Goal: Task Accomplishment & Management: Use online tool/utility

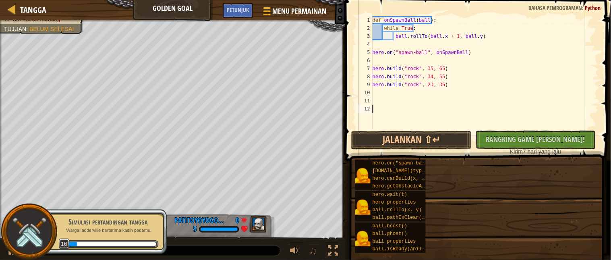
scroll to position [3, 0]
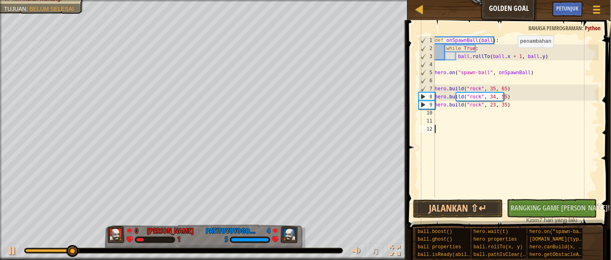
drag, startPoint x: 514, startPoint y: 55, endPoint x: 571, endPoint y: 43, distance: 58.1
click at [517, 54] on div "def onSpawnBall ( ball ) : while True : ball . rollTo ( ball . x + 1 , ball . y…" at bounding box center [516, 124] width 166 height 177
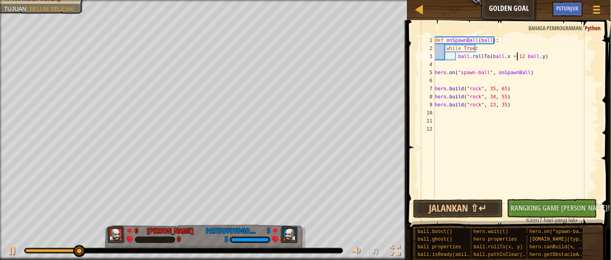
scroll to position [3, 6]
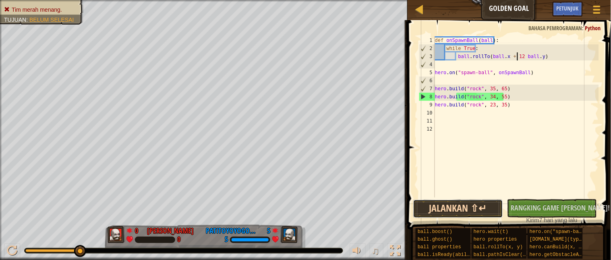
click at [473, 201] on button "Jalankan ⇧↵" at bounding box center [458, 208] width 90 height 19
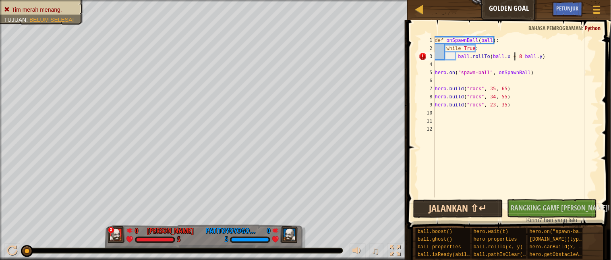
type textarea "ball.rollTo(ball.x + 8 ball.y)"
click at [480, 204] on button "Jalankan ⇧↵" at bounding box center [458, 208] width 90 height 19
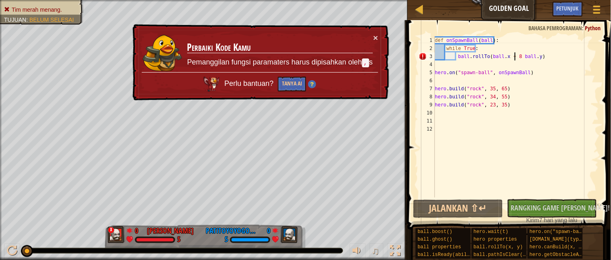
click at [534, 55] on div "def onSpawnBall ( ball ) : while True : ball . rollTo ( ball . x + 8 ball . y )…" at bounding box center [516, 124] width 166 height 177
click at [603, 5] on button "Menu Permainan" at bounding box center [596, 11] width 21 height 20
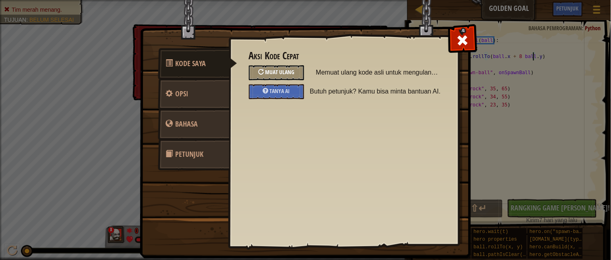
click at [275, 69] on span "Muat Ulang" at bounding box center [279, 72] width 29 height 8
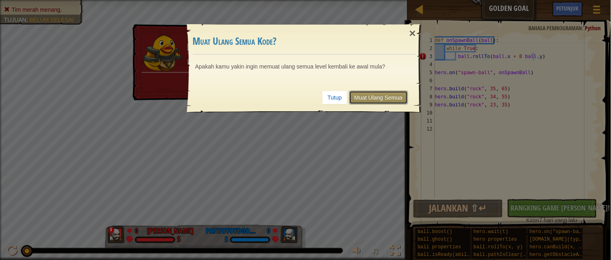
click at [385, 98] on link "Muat Ulang Semua" at bounding box center [378, 98] width 59 height 14
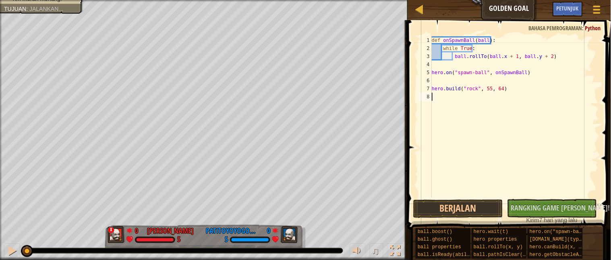
scroll to position [3, 0]
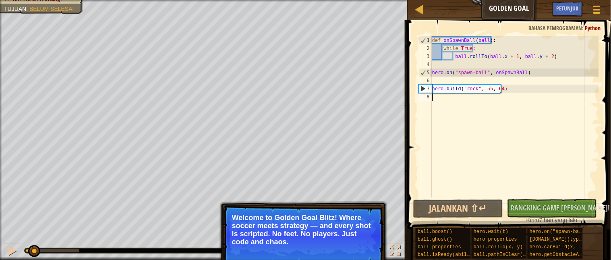
click at [370, 251] on button "Lanjutkan" at bounding box center [359, 252] width 35 height 10
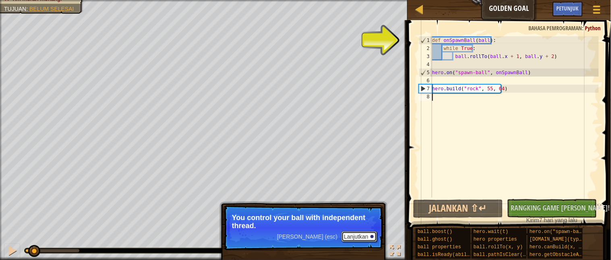
click at [368, 236] on button "Lanjutkan" at bounding box center [359, 236] width 35 height 10
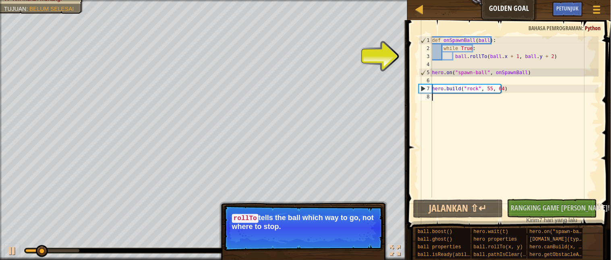
click at [366, 242] on button "Lanjutkan" at bounding box center [359, 237] width 35 height 10
click at [366, 242] on div "[PERSON_NAME] (esc) Lanjutkan rollTo tells the ball which way to go, not where …" at bounding box center [303, 264] width 168 height 119
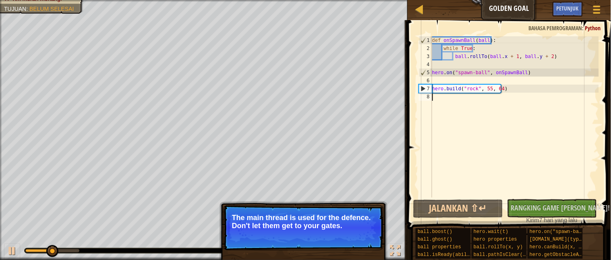
click at [371, 241] on button "Lanjutkan" at bounding box center [359, 236] width 35 height 10
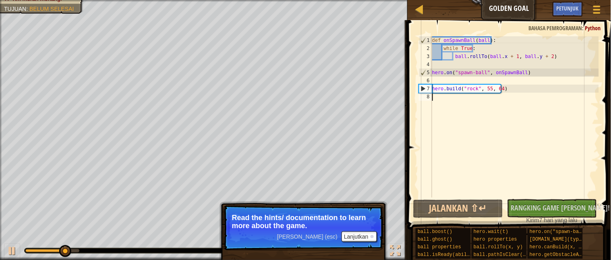
click at [368, 242] on p "[PERSON_NAME] (esc) Lanjutkan Read the hints/ documentation to learn more about…" at bounding box center [304, 227] width 160 height 45
click at [368, 236] on button "Lanjutkan" at bounding box center [359, 236] width 35 height 10
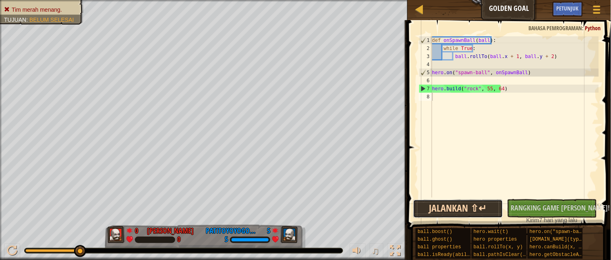
click at [473, 201] on button "Jalankan ⇧↵" at bounding box center [458, 208] width 90 height 19
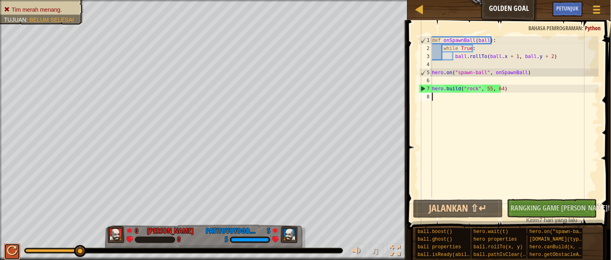
click at [14, 253] on div at bounding box center [12, 250] width 10 height 10
click at [484, 87] on div "def onSpawnBall ( ball ) : while True : ball . rollTo ( ball . x + 1 , ball . y…" at bounding box center [514, 124] width 168 height 177
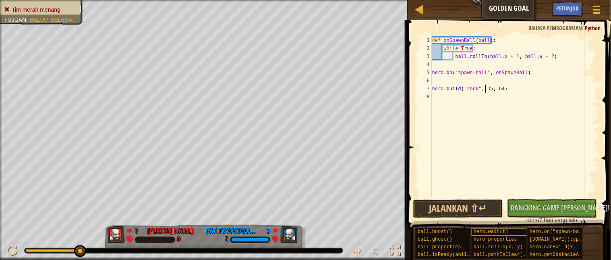
scroll to position [3, 4]
click at [500, 89] on div "def onSpawnBall ( ball ) : while True : ball . rollTo ( ball . x + 1 , ball . y…" at bounding box center [514, 124] width 168 height 177
type textarea "[DOMAIN_NAME]("rock", 35, 64)"
click at [484, 212] on button "Jalankan ⇧↵" at bounding box center [458, 208] width 90 height 19
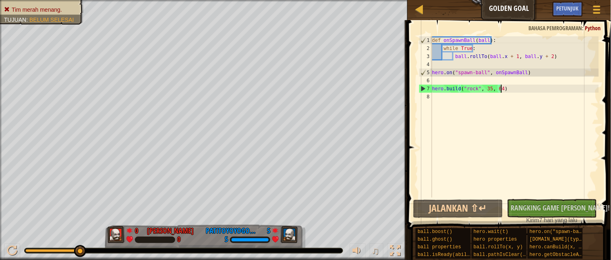
click at [438, 95] on div "def onSpawnBall ( ball ) : while True : ball . rollTo ( ball . x + 1 , ball . y…" at bounding box center [514, 124] width 168 height 177
type textarea "h"
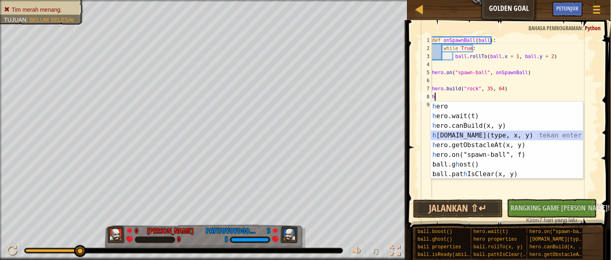
click at [476, 131] on div "h ero tekan enter h ero.wait(t) tekan enter h ero.canBuild(x, y) tekan enter h …" at bounding box center [507, 149] width 152 height 97
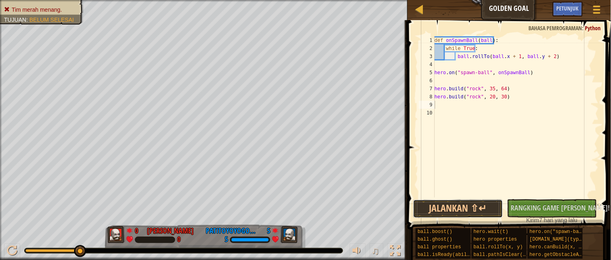
drag, startPoint x: 437, startPoint y: 209, endPoint x: 413, endPoint y: 195, distance: 27.6
click at [437, 208] on button "Jalankan ⇧↵" at bounding box center [458, 208] width 90 height 19
click at [492, 95] on div "def onSpawnBall ( ball ) : while True : ball . rollTo ( ball . x + 1 , ball . y…" at bounding box center [516, 124] width 166 height 177
click at [501, 93] on div "def onSpawnBall ( ball ) : while True : ball . rollTo ( ball . x + 1 , ball . y…" at bounding box center [516, 124] width 166 height 177
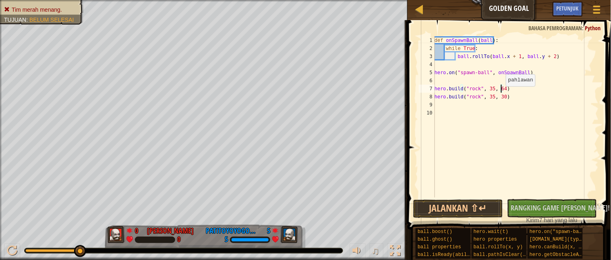
click at [501, 94] on div "def onSpawnBall ( ball ) : while True : ball . rollTo ( ball . x + 1 , ball . y…" at bounding box center [516, 124] width 166 height 177
click at [488, 201] on button "Jalankan ⇧↵" at bounding box center [458, 208] width 90 height 19
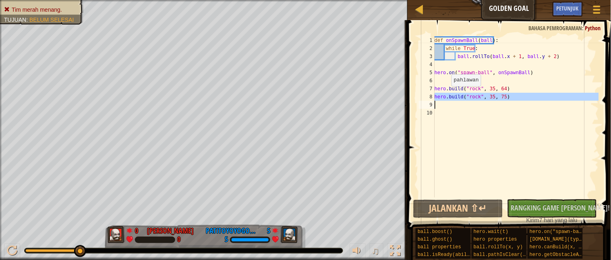
drag, startPoint x: 434, startPoint y: 95, endPoint x: 447, endPoint y: 94, distance: 13.3
click at [447, 94] on div "[DOMAIN_NAME]("rock", 35, 75) 1 2 3 4 5 6 7 8 9 10 def onSpawnBall ( ball ) : w…" at bounding box center [508, 116] width 182 height 161
type textarea "[DOMAIN_NAME]("rock", 35, 75)"
click at [448, 102] on div "def onSpawnBall ( ball ) : while True : ball . rollTo ( ball . x + 1 , ball . y…" at bounding box center [516, 116] width 166 height 161
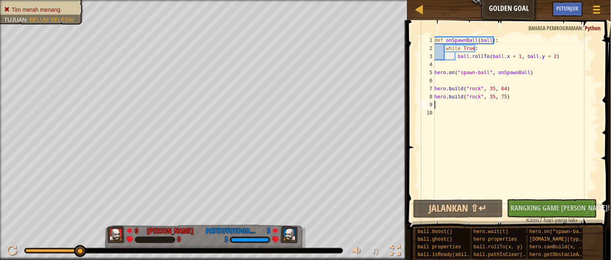
scroll to position [3, 0]
click at [444, 105] on div "def onSpawnBall ( ball ) : while True : ball . rollTo ( ball . x + 1 , ball . y…" at bounding box center [516, 124] width 166 height 177
click at [437, 103] on div "def onSpawnBall ( ball ) : while True : ball . rollTo ( ball . x + 1 , ball . y…" at bounding box center [516, 124] width 166 height 177
click at [434, 103] on div "9" at bounding box center [427, 105] width 16 height 8
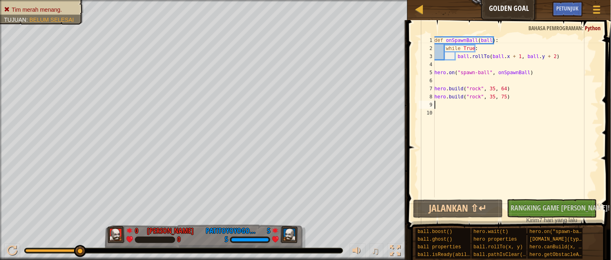
click at [435, 103] on div "1 2 3 4 5 6 7 8 9 10 def onSpawnBall ( ball ) : while True : ball . rollTo ( ba…" at bounding box center [508, 116] width 182 height 161
click at [436, 105] on div "def onSpawnBall ( ball ) : while True : ball . rollTo ( ball . x + 1 , ball . y…" at bounding box center [516, 116] width 166 height 161
click at [435, 103] on div "9" at bounding box center [427, 105] width 16 height 8
click at [435, 104] on div "9" at bounding box center [427, 105] width 16 height 8
click at [438, 103] on div "def onSpawnBall ( ball ) : while True : ball . rollTo ( ball . x + 1 , ball . y…" at bounding box center [516, 124] width 166 height 177
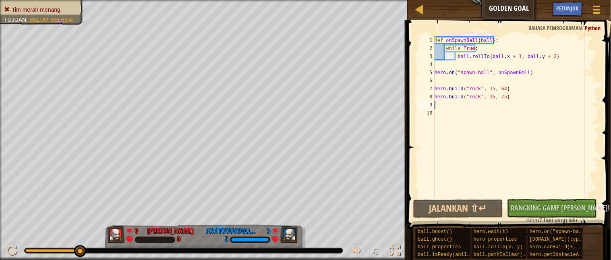
click at [433, 103] on div "9" at bounding box center [427, 105] width 16 height 8
click at [444, 104] on div "def onSpawnBall ( ball ) : while True : ball . rollTo ( ball . x + 1 , ball . y…" at bounding box center [516, 124] width 166 height 177
click at [439, 116] on div "def onSpawnBall ( ball ) : while True : ball . rollTo ( ball . x + 1 , ball . y…" at bounding box center [516, 124] width 166 height 177
drag, startPoint x: 522, startPoint y: 130, endPoint x: 538, endPoint y: 118, distance: 19.6
click at [526, 126] on div "def onSpawnBall ( ball ) : while True : ball . rollTo ( ball . x + 1 , ball . y…" at bounding box center [516, 124] width 166 height 177
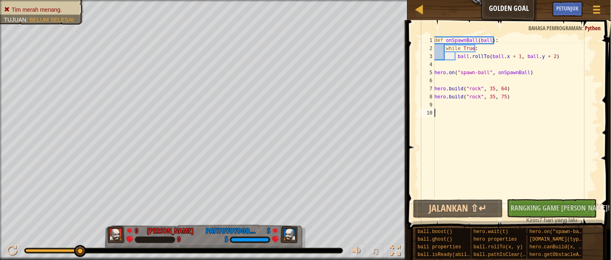
drag, startPoint x: 538, startPoint y: 118, endPoint x: 556, endPoint y: 110, distance: 19.7
click at [550, 112] on div "def onSpawnBall ( ball ) : while True : ball . rollTo ( ball . x + 1 , ball . y…" at bounding box center [516, 124] width 166 height 177
drag, startPoint x: 511, startPoint y: 91, endPoint x: 510, endPoint y: 95, distance: 4.9
click at [511, 91] on div "def onSpawnBall ( ball ) : while True : ball . rollTo ( ball . x + 1 , ball . y…" at bounding box center [516, 124] width 166 height 177
click at [509, 97] on div "def onSpawnBall ( ball ) : while True : ball . rollTo ( ball . x + 1 , ball . y…" at bounding box center [516, 124] width 166 height 177
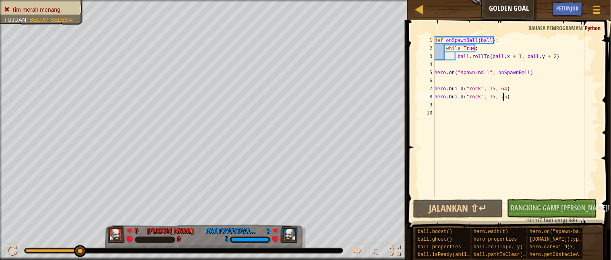
type textarea "[DOMAIN_NAME]("rock", 35, 75)"
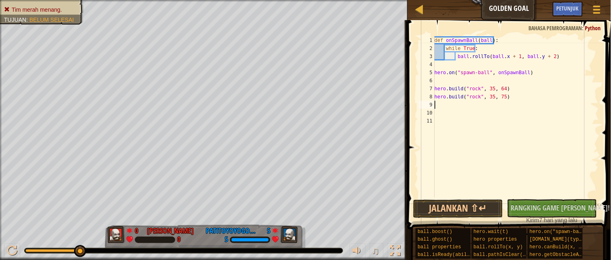
click at [453, 107] on div "def onSpawnBall ( ball ) : while True : ball . rollTo ( ball . x + 1 , ball . y…" at bounding box center [516, 124] width 166 height 177
click at [435, 103] on div "1 2 3 4 5 6 7 8 9 10 11 def onSpawnBall ( ball ) : while True : ball . rollTo (…" at bounding box center [508, 116] width 182 height 161
click at [435, 102] on div "9" at bounding box center [427, 105] width 16 height 8
click at [439, 104] on div "def onSpawnBall ( ball ) : while True : ball . rollTo ( ball . x + 1 , ball . y…" at bounding box center [516, 124] width 166 height 177
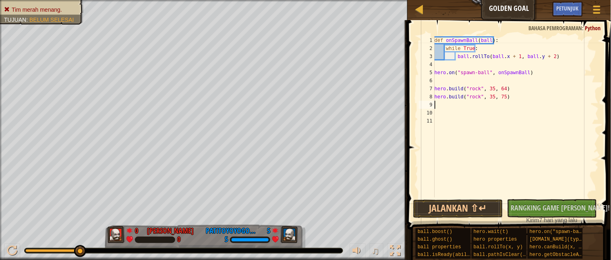
click at [436, 103] on div "def onSpawnBall ( ball ) : while True : ball . rollTo ( ball . x + 1 , ball . y…" at bounding box center [516, 124] width 166 height 177
drag, startPoint x: 436, startPoint y: 103, endPoint x: 451, endPoint y: 106, distance: 15.5
click at [451, 106] on div "def onSpawnBall ( ball ) : while True : ball . rollTo ( ball . x + 1 , ball . y…" at bounding box center [516, 124] width 166 height 177
click at [442, 105] on div "def onSpawnBall ( ball ) : while True : ball . rollTo ( ball . x + 1 , ball . y…" at bounding box center [516, 124] width 166 height 177
type textarea ";"
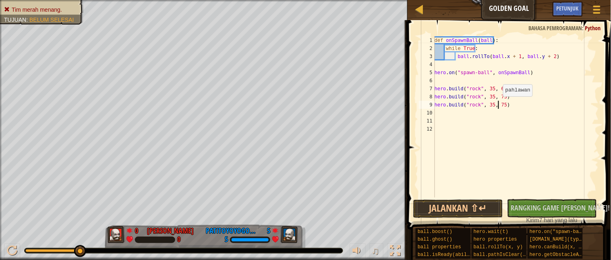
click at [499, 103] on div "def onSpawnBall ( ball ) : while True : ball . rollTo ( ball . x + 1 , ball . y…" at bounding box center [516, 124] width 166 height 177
drag, startPoint x: 461, startPoint y: 202, endPoint x: 449, endPoint y: 209, distance: 13.9
click at [461, 202] on button "Jalankan ⇧↵" at bounding box center [458, 208] width 90 height 19
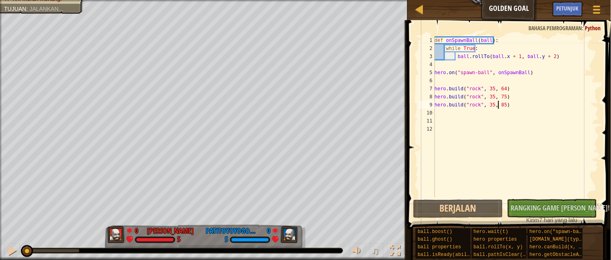
click at [356, 240] on div "♫" at bounding box center [204, 248] width 408 height 24
click at [352, 250] on div at bounding box center [357, 250] width 10 height 10
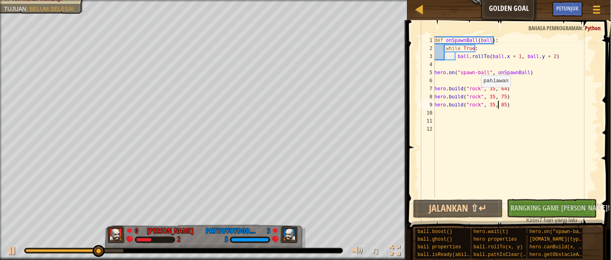
click at [477, 95] on div "def onSpawnBall ( ball ) : while True : ball . rollTo ( ball . x + 1 , ball . y…" at bounding box center [516, 124] width 166 height 177
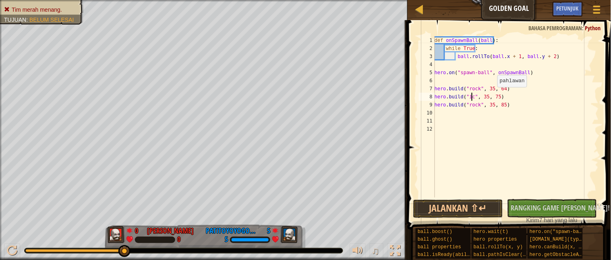
scroll to position [3, 3]
click at [462, 203] on button "Jalankan ⇧↵" at bounding box center [458, 208] width 90 height 19
drag, startPoint x: 472, startPoint y: 209, endPoint x: 461, endPoint y: 214, distance: 12.6
click at [472, 208] on button "Jalankan ⇧↵" at bounding box center [458, 208] width 90 height 19
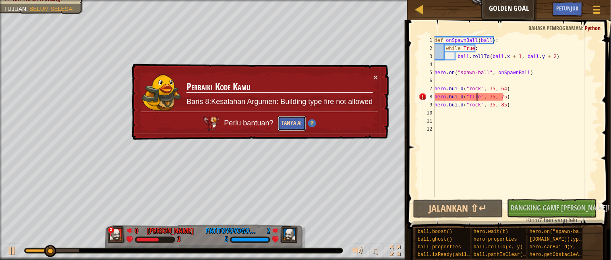
click at [294, 125] on button "Tanya AI" at bounding box center [292, 123] width 28 height 15
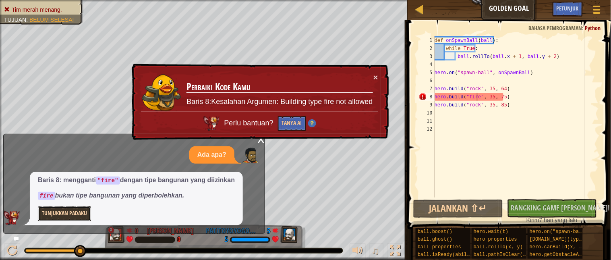
click at [58, 210] on button "Tunjukkan Padaku" at bounding box center [64, 213] width 53 height 15
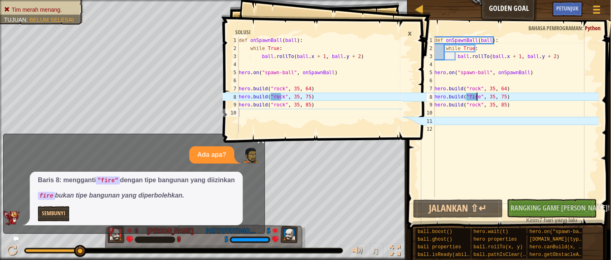
click at [410, 29] on div "×" at bounding box center [410, 34] width 12 height 14
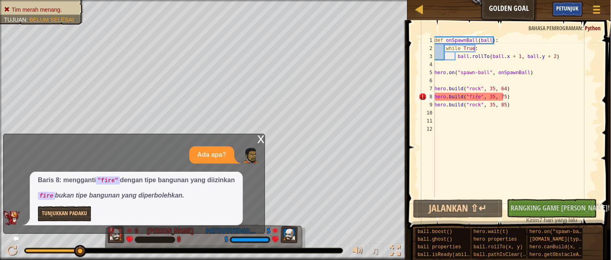
click at [571, 6] on span "Petunjuk" at bounding box center [568, 8] width 22 height 8
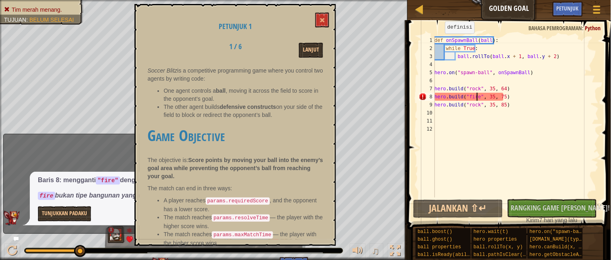
scroll to position [32, 0]
click at [302, 51] on button "Lanjut" at bounding box center [311, 50] width 24 height 15
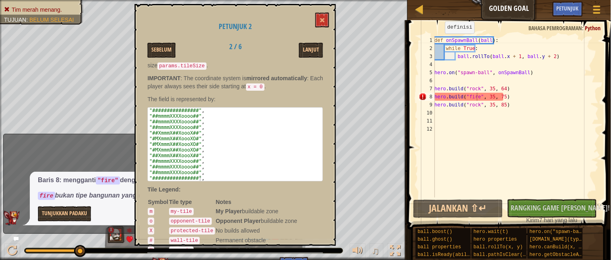
scroll to position [75, 0]
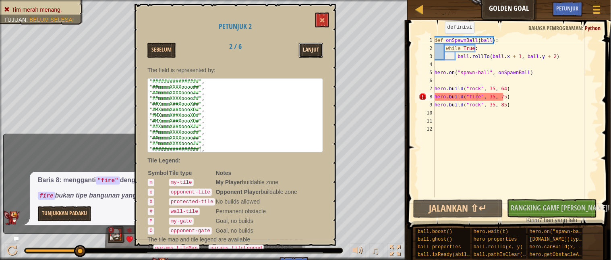
click at [308, 43] on button "Lanjut" at bounding box center [311, 50] width 24 height 15
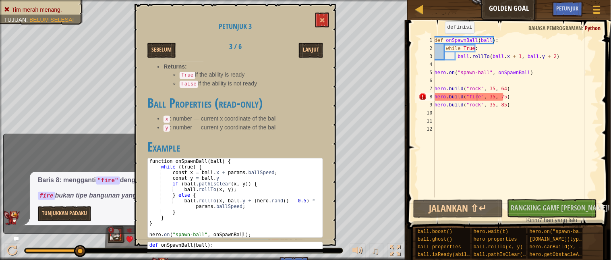
scroll to position [576, 0]
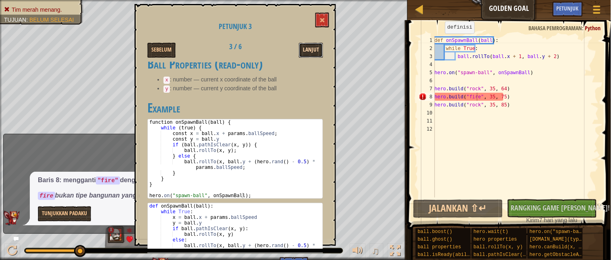
click at [300, 46] on button "Lanjut" at bounding box center [311, 50] width 24 height 15
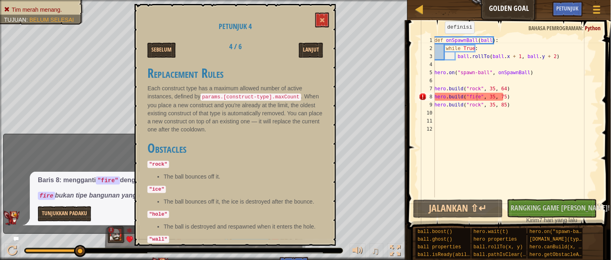
scroll to position [179, 0]
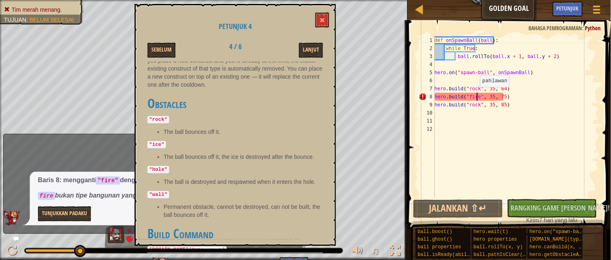
click at [476, 95] on div "def onSpawnBall ( ball ) : while True : ball . rollTo ( ball . x + 1 , ball . y…" at bounding box center [516, 124] width 166 height 177
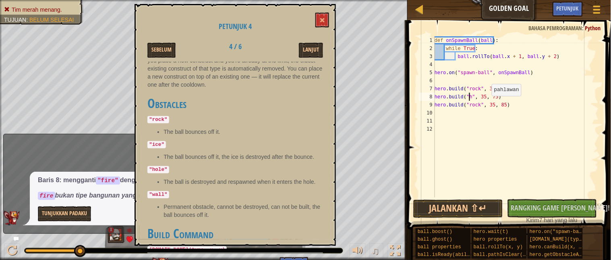
scroll to position [3, 3]
click at [464, 206] on button "Jalankan ⇧↵" at bounding box center [458, 208] width 90 height 19
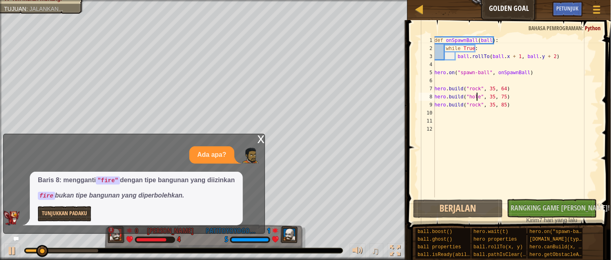
click at [260, 139] on div "x" at bounding box center [260, 138] width 7 height 8
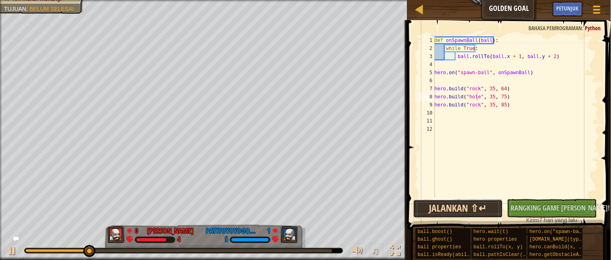
click at [445, 203] on button "Jalankan ⇧↵" at bounding box center [458, 208] width 90 height 19
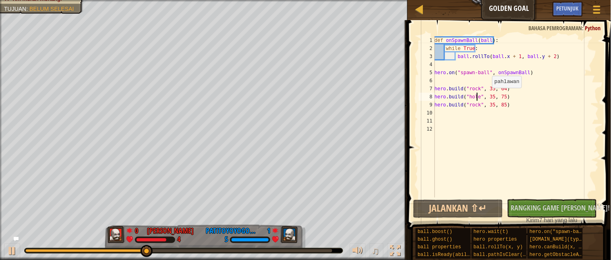
click at [488, 95] on div "def onSpawnBall ( ball ) : while True : ball . rollTo ( ball . x + 1 , ball . y…" at bounding box center [516, 124] width 166 height 177
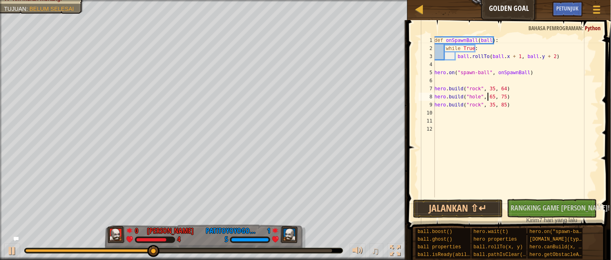
scroll to position [3, 4]
click at [499, 95] on div "def onSpawnBall ( ball ) : while True : ball . rollTo ( ball . x + 1 , ball . y…" at bounding box center [516, 124] width 166 height 177
click at [464, 200] on button "Jalankan ⇧↵" at bounding box center [458, 208] width 90 height 19
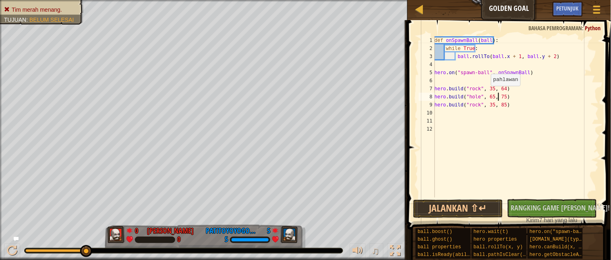
click at [486, 95] on div "def onSpawnBall ( ball ) : while True : ball . rollTo ( ball . x + 1 , ball . y…" at bounding box center [516, 124] width 166 height 177
click at [488, 97] on div "def onSpawnBall ( ball ) : while True : ball . rollTo ( ball . x + 1 , ball . y…" at bounding box center [516, 124] width 166 height 177
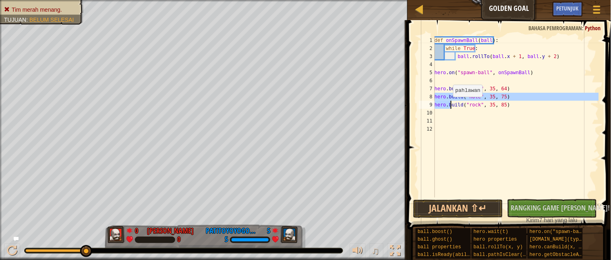
drag, startPoint x: 435, startPoint y: 97, endPoint x: 449, endPoint y: 103, distance: 14.8
click at [449, 104] on div "def onSpawnBall ( ball ) : while True : ball . rollTo ( ball . x + 1 , ball . y…" at bounding box center [516, 124] width 166 height 177
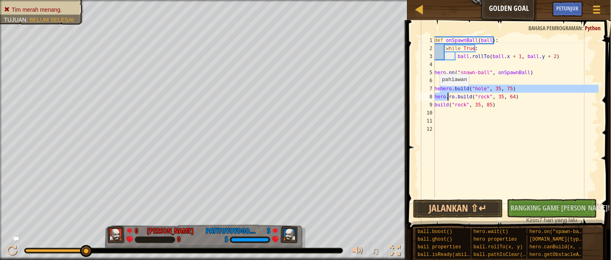
click at [436, 94] on div "def onSpawnBall ( ball ) : while True : ball . rollTo ( ball . x + 1 , ball . y…" at bounding box center [516, 116] width 166 height 161
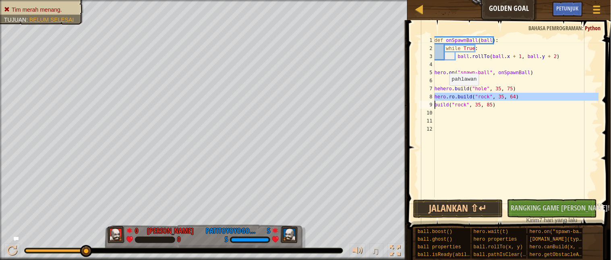
drag, startPoint x: 435, startPoint y: 93, endPoint x: 445, endPoint y: 94, distance: 10.5
click at [445, 93] on div "[DOMAIN_NAME]("rock", 35, 64) 1 2 3 4 5 6 7 8 9 10 11 12 def onSpawnBall ( ball…" at bounding box center [508, 116] width 182 height 161
type textarea "[DOMAIN_NAME]("rock", 35, 64) build("rock", 35, 85)"
click at [439, 111] on div "def onSpawnBall ( ball ) : while True : ball . rollTo ( ball . x + 1 , ball . y…" at bounding box center [516, 124] width 166 height 177
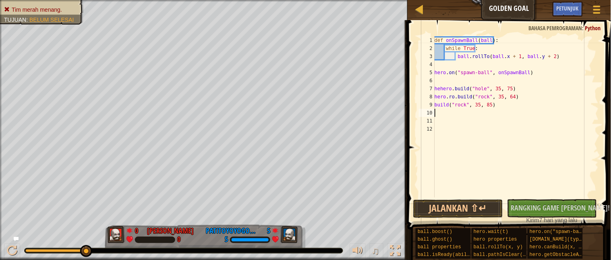
scroll to position [3, 0]
click at [436, 113] on div "def onSpawnBall ( ball ) : while True : ball . rollTo ( ball . x + 1 , ball . y…" at bounding box center [516, 124] width 166 height 177
click at [438, 111] on div "def onSpawnBall ( ball ) : while True : ball . rollTo ( ball . x + 1 , ball . y…" at bounding box center [516, 124] width 166 height 177
click at [506, 112] on div "def onSpawnBall ( ball ) : while True : ball . rollTo ( ball . x + 1 , ball . y…" at bounding box center [516, 124] width 166 height 177
click at [506, 111] on div "def onSpawnBall ( ball ) : while True : ball . rollTo ( ball . x + 1 , ball . y…" at bounding box center [516, 124] width 166 height 177
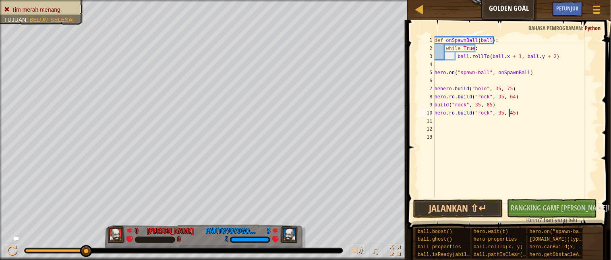
scroll to position [3, 6]
click at [454, 205] on button "Jalankan ⇧↵" at bounding box center [458, 208] width 90 height 19
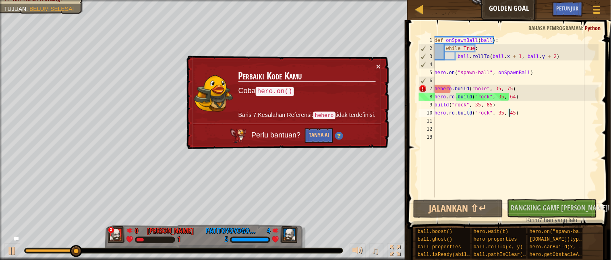
click at [443, 90] on div "def onSpawnBall ( ball ) : while True : ball . rollTo ( ball . x + 1 , ball . y…" at bounding box center [516, 124] width 166 height 177
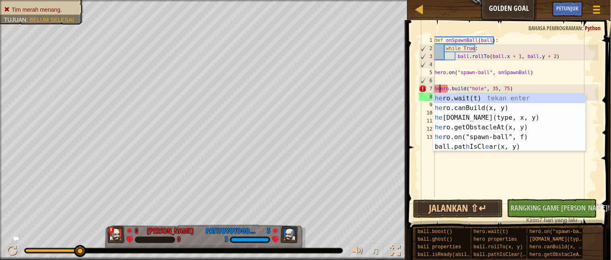
scroll to position [3, 5]
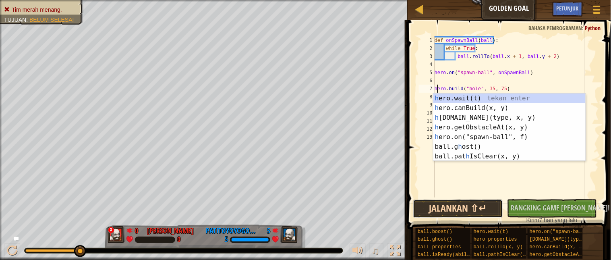
click at [472, 210] on button "Jalankan ⇧↵" at bounding box center [458, 208] width 90 height 19
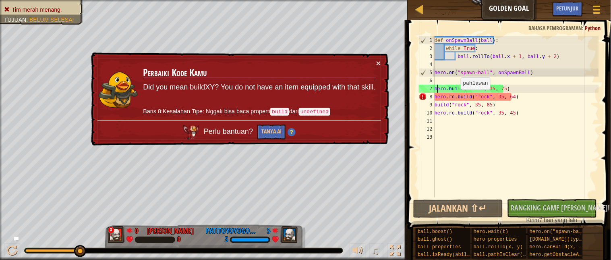
click at [456, 97] on div "def onSpawnBall ( ball ) : while True : ball . rollTo ( ball . x + 1 , ball . y…" at bounding box center [516, 124] width 166 height 177
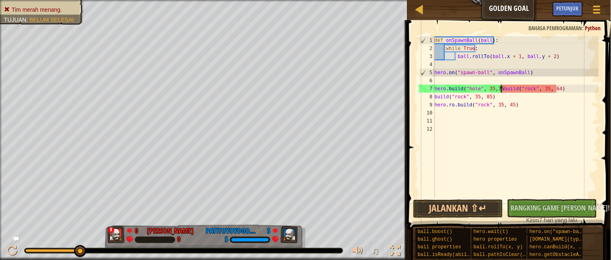
scroll to position [3, 4]
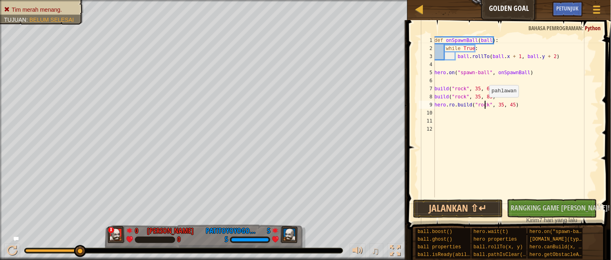
click at [485, 105] on div "def onSpawnBall ( ball ) : while True : ball . rollTo ( ball . x + 1 , ball . y…" at bounding box center [516, 124] width 166 height 177
type textarea "[DOMAIN_NAME]("hole", 35, 45)"
click at [445, 205] on button "Jalankan ⇧↵" at bounding box center [458, 208] width 90 height 19
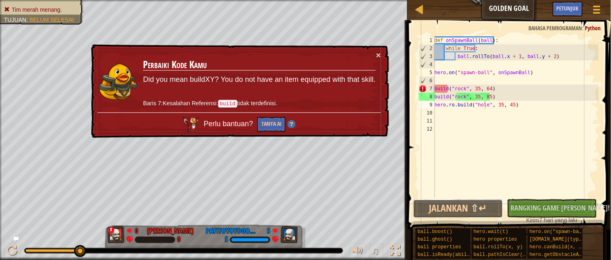
drag, startPoint x: 444, startPoint y: 216, endPoint x: 448, endPoint y: 219, distance: 4.6
click at [448, 219] on div "Jalankan ⇧↵ Tidak Ada Kode Baru untuk Diperingkat Rangking Game Saya! Mengirim …" at bounding box center [507, 211] width 188 height 25
click at [431, 210] on button "Jalankan ⇧↵" at bounding box center [458, 208] width 90 height 19
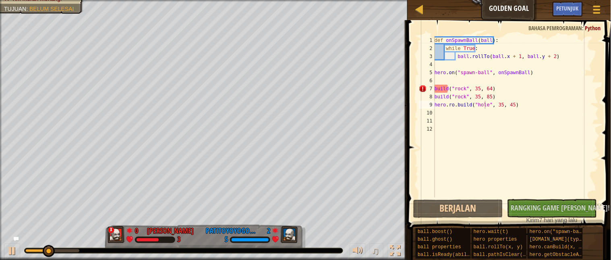
click at [272, 117] on button "Tanya AI" at bounding box center [271, 124] width 28 height 15
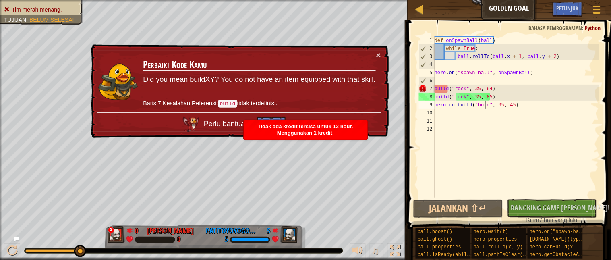
click at [276, 113] on div "Perlu bantuan? Tanya AI" at bounding box center [239, 121] width 284 height 23
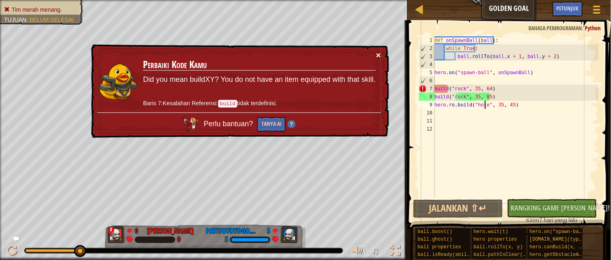
click at [377, 53] on button "×" at bounding box center [379, 57] width 5 height 8
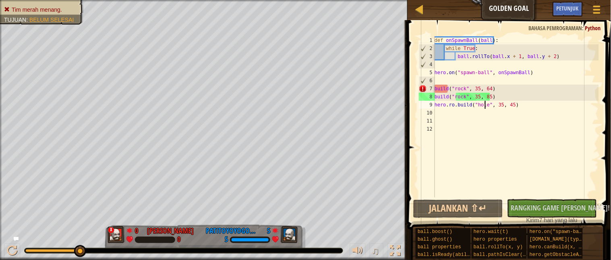
click at [437, 80] on div "def onSpawnBall ( ball ) : while True : ball . rollTo ( ball . x + 1 , ball . y…" at bounding box center [516, 124] width 166 height 177
type textarea "h"
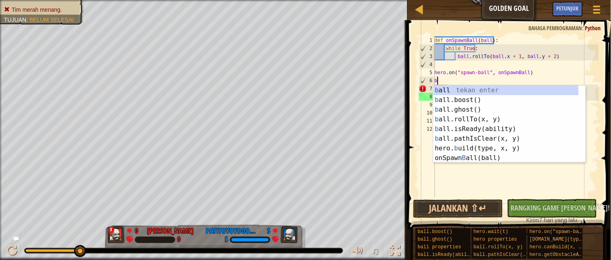
type textarea "bu"
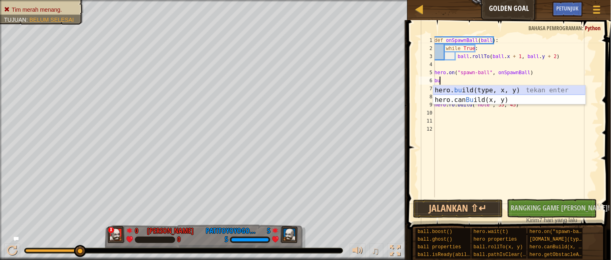
click at [502, 86] on div "hero. bu ild(type, x, y) tekan enter hero.can Bu ild(x, y) tekan enter" at bounding box center [509, 104] width 152 height 39
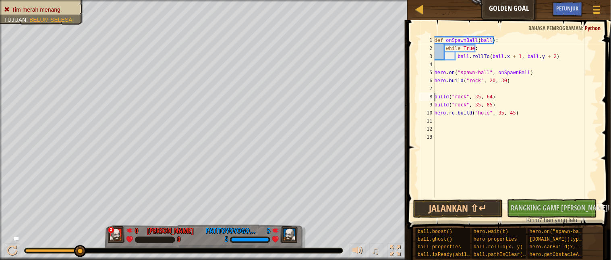
click at [436, 94] on div "def onSpawnBall ( ball ) : while True : ball . rollTo ( ball . x + 1 , ball . y…" at bounding box center [516, 124] width 166 height 177
click at [437, 97] on div "def onSpawnBall ( ball ) : while True : ball . rollTo ( ball . x + 1 , ball . y…" at bounding box center [516, 124] width 166 height 177
click at [436, 95] on div "def onSpawnBall ( ball ) : while True : ball . rollTo ( ball . x + 1 , ball . y…" at bounding box center [516, 124] width 166 height 177
click at [441, 94] on div "def onSpawnBall ( ball ) : while True : ball . rollTo ( ball . x + 1 , ball . y…" at bounding box center [516, 124] width 166 height 177
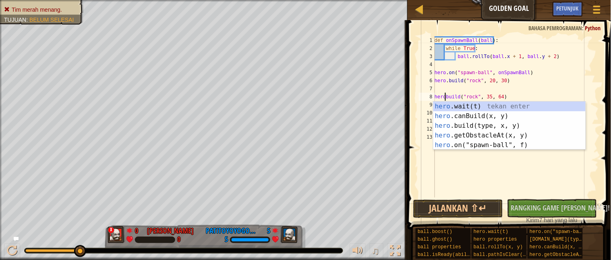
scroll to position [3, 0]
type textarea "[DOMAIN_NAME]("rock", 35, 64)"
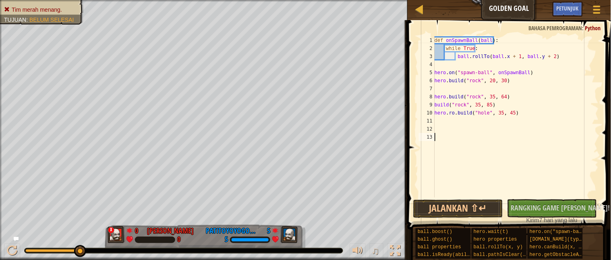
drag, startPoint x: 486, startPoint y: 168, endPoint x: 481, endPoint y: 168, distance: 4.5
click at [483, 168] on div "def onSpawnBall ( ball ) : while True : ball . rollTo ( ball . x + 1 , ball . y…" at bounding box center [516, 124] width 166 height 177
drag, startPoint x: 436, startPoint y: 103, endPoint x: 443, endPoint y: 103, distance: 7.3
click at [436, 103] on div "def onSpawnBall ( ball ) : while True : ball . rollTo ( ball . x + 1 , ball . y…" at bounding box center [516, 124] width 166 height 177
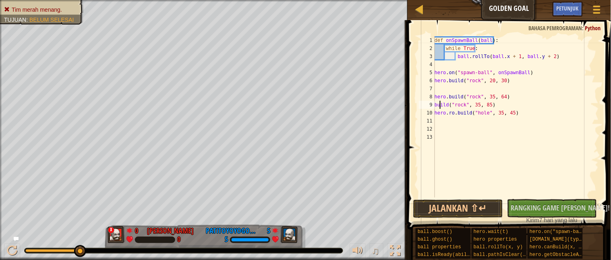
click at [440, 104] on div "def onSpawnBall ( ball ) : while True : ball . rollTo ( ball . x + 1 , ball . y…" at bounding box center [516, 124] width 166 height 177
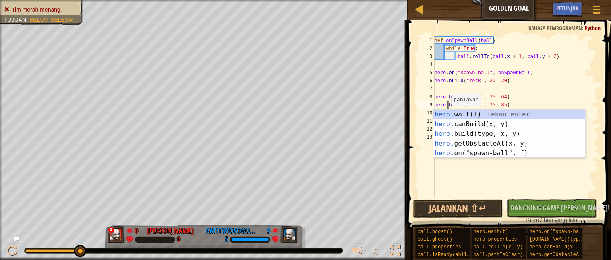
scroll to position [3, 1]
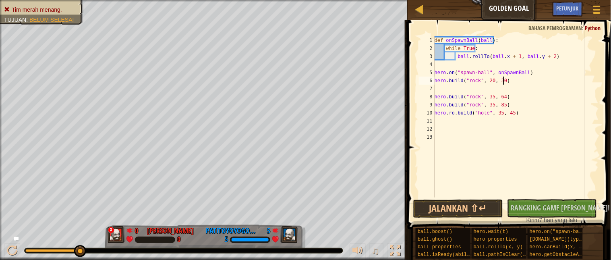
click at [510, 79] on div "def onSpawnBall ( ball ) : while True : ball . rollTo ( ball . x + 1 , ball . y…" at bounding box center [516, 124] width 166 height 177
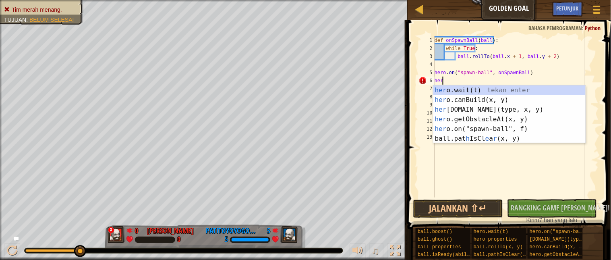
scroll to position [3, 0]
type textarea "h"
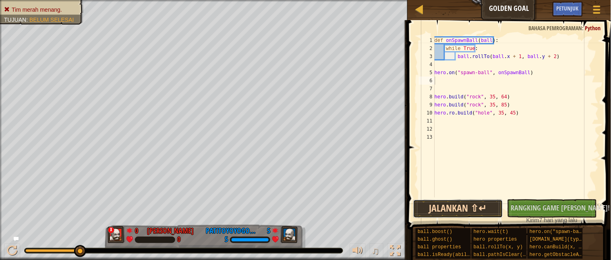
click at [452, 204] on button "Jalankan ⇧↵" at bounding box center [458, 208] width 90 height 19
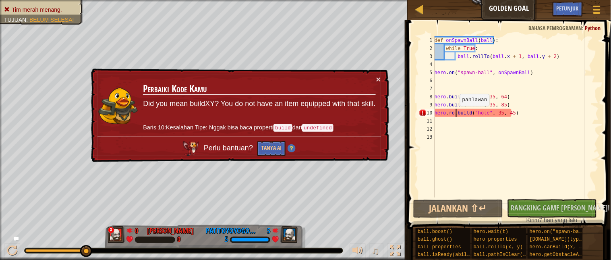
click at [456, 114] on div "def onSpawnBall ( ball ) : while True : ball . rollTo ( ball . x + 1 , ball . y…" at bounding box center [516, 124] width 166 height 177
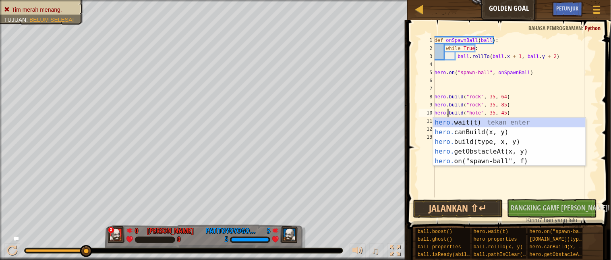
scroll to position [3, 1]
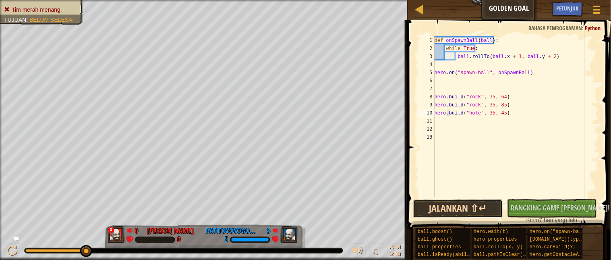
click at [451, 211] on button "Jalankan ⇧↵" at bounding box center [458, 208] width 90 height 19
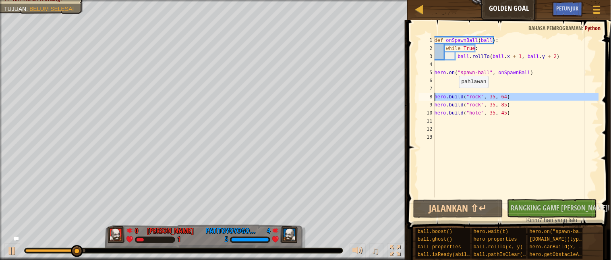
drag, startPoint x: 434, startPoint y: 95, endPoint x: 472, endPoint y: 95, distance: 37.9
click at [472, 95] on div "[DOMAIN_NAME]("hole", 35, 45) 1 2 3 4 5 6 7 8 9 10 11 12 13 def onSpawnBall ( b…" at bounding box center [508, 116] width 182 height 161
paste textarea
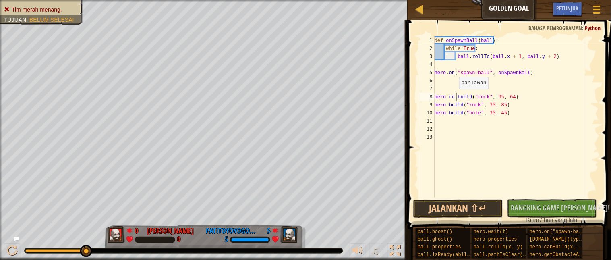
click at [455, 97] on div "def onSpawnBall ( ball ) : while True : ball . rollTo ( ball . x + 1 , ball . y…" at bounding box center [516, 124] width 166 height 177
type textarea "[DOMAIN_NAME]("rock", 35, 64)"
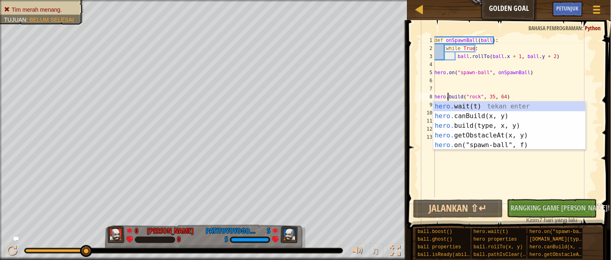
click at [447, 93] on div "def onSpawnBall ( ball ) : while True : ball . rollTo ( ball . x + 1 , ball . y…" at bounding box center [516, 124] width 166 height 177
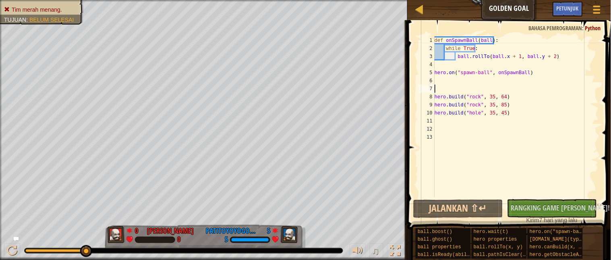
scroll to position [3, 0]
click at [437, 90] on div "def onSpawnBall ( ball ) : while True : ball . rollTo ( ball . x + 1 , ball . y…" at bounding box center [516, 124] width 166 height 177
click at [436, 87] on div "def onSpawnBall ( ball ) : while True : ball . rollTo ( ball . x + 1 , ball . y…" at bounding box center [516, 124] width 166 height 177
paste textarea
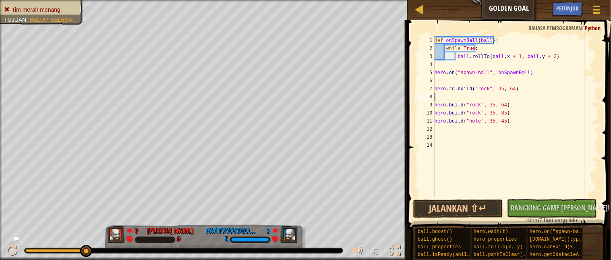
click at [533, 133] on div "def onSpawnBall ( ball ) : while True : ball . rollTo ( ball . x + 1 , ball . y…" at bounding box center [516, 124] width 166 height 177
click at [534, 112] on div "def onSpawnBall ( ball ) : while True : ball . rollTo ( ball . x + 1 , ball . y…" at bounding box center [516, 124] width 166 height 177
click at [456, 87] on div "def onSpawnBall ( ball ) : while True : ball . rollTo ( ball . x + 1 , ball . y…" at bounding box center [516, 124] width 166 height 177
type textarea "[DOMAIN_NAME]("rock", 35, 64)"
click at [513, 84] on div "def onSpawnBall ( ball ) : while True : ball . rollTo ( ball . x + 1 , ball . y…" at bounding box center [516, 124] width 166 height 177
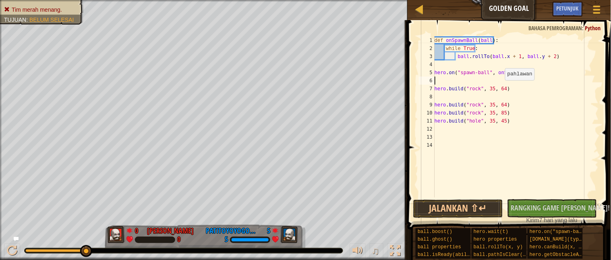
click at [501, 87] on div "def onSpawnBall ( ball ) : while True : ball . rollTo ( ball . x + 1 , ball . y…" at bounding box center [516, 124] width 166 height 177
click at [470, 208] on button "Jalankan ⇧↵" at bounding box center [458, 208] width 90 height 19
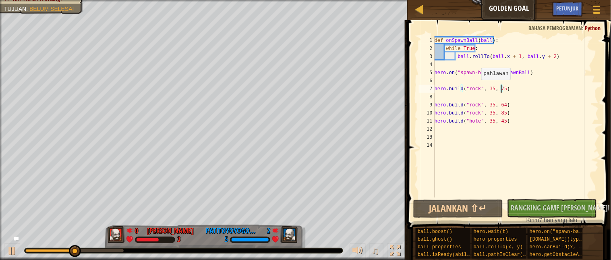
click at [478, 87] on div "def onSpawnBall ( ball ) : while True : ball . rollTo ( ball . x + 1 , ball . y…" at bounding box center [516, 124] width 166 height 177
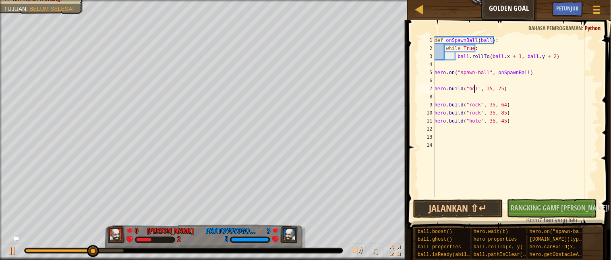
scroll to position [3, 3]
click at [479, 203] on button "Jalankan ⇧↵" at bounding box center [458, 208] width 90 height 19
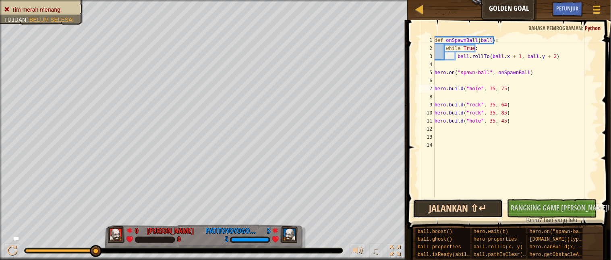
click at [457, 207] on button "Jalankan ⇧↵" at bounding box center [458, 208] width 90 height 19
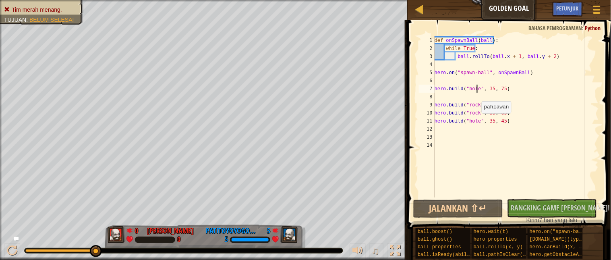
click at [480, 121] on div "def onSpawnBall ( ball ) : while True : ball . rollTo ( ball . x + 1 , ball . y…" at bounding box center [516, 124] width 166 height 177
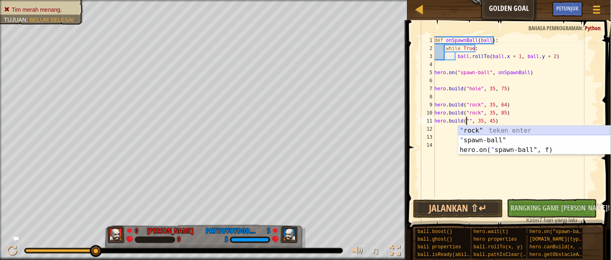
type textarea "[DOMAIN_NAME]("rock", 35, 45)"
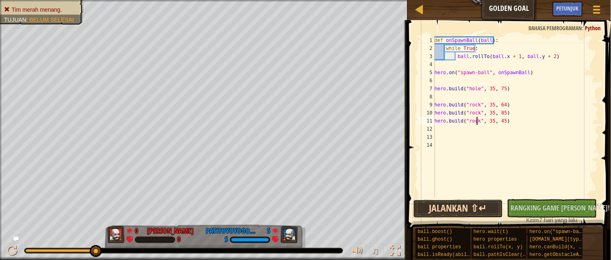
click at [466, 203] on button "Jalankan ⇧↵" at bounding box center [458, 208] width 90 height 19
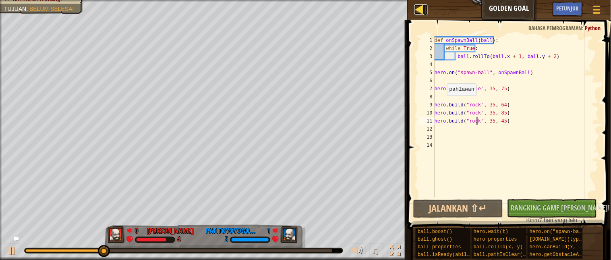
click at [416, 4] on div at bounding box center [419, 9] width 10 height 10
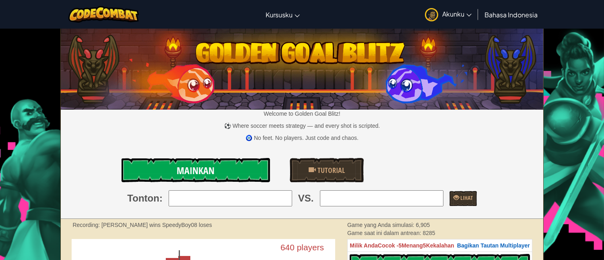
click at [190, 167] on span "Mainkan" at bounding box center [196, 170] width 38 height 13
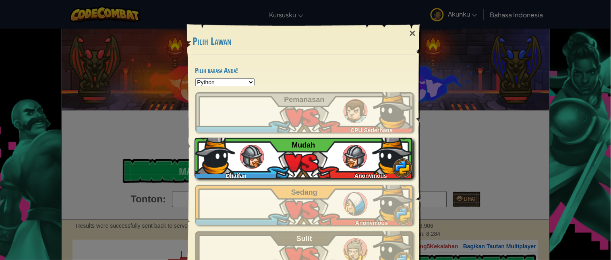
click at [255, 156] on img at bounding box center [252, 157] width 24 height 24
